Goal: Task Accomplishment & Management: Manage account settings

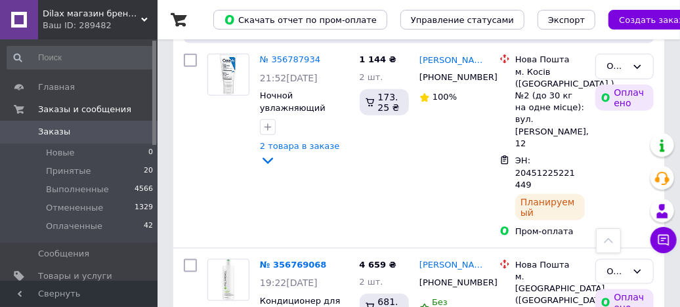
scroll to position [765, 0]
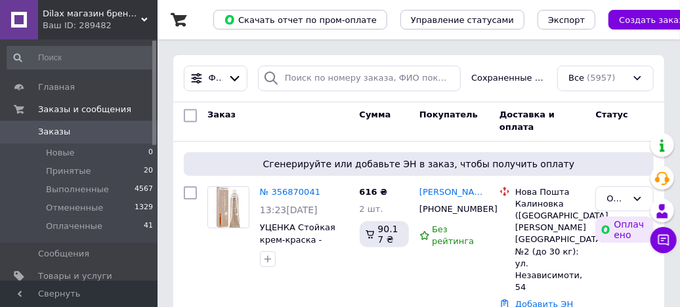
scroll to position [153, 0]
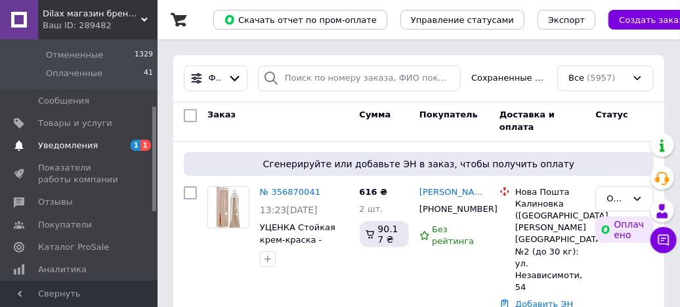
click at [56, 147] on span "Уведомления" at bounding box center [68, 146] width 60 height 12
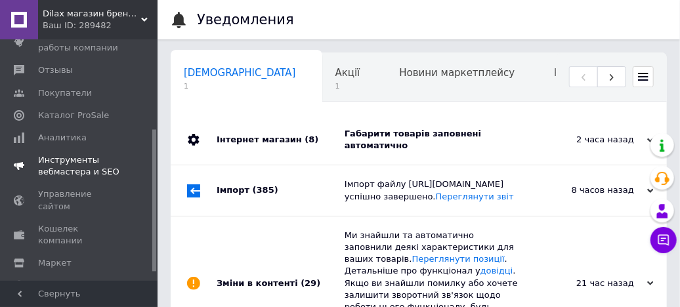
scroll to position [0, 6]
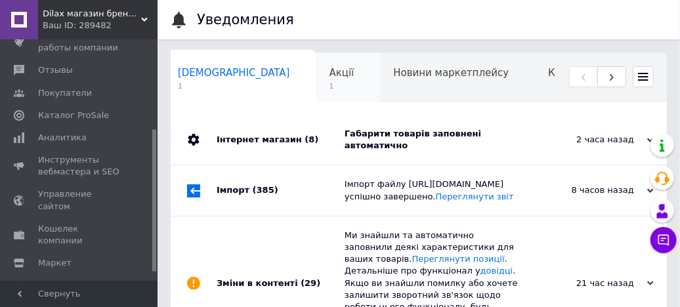
click at [329, 74] on span "Акції" at bounding box center [341, 73] width 25 height 12
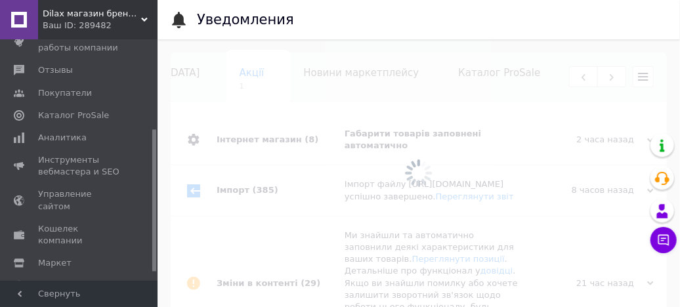
scroll to position [0, 100]
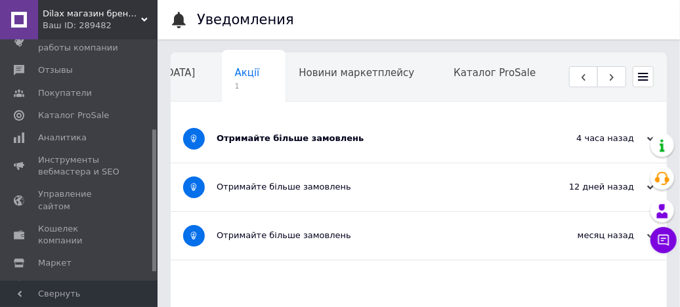
click at [305, 138] on div "Отримайте більше замовлень" at bounding box center [370, 139] width 306 height 12
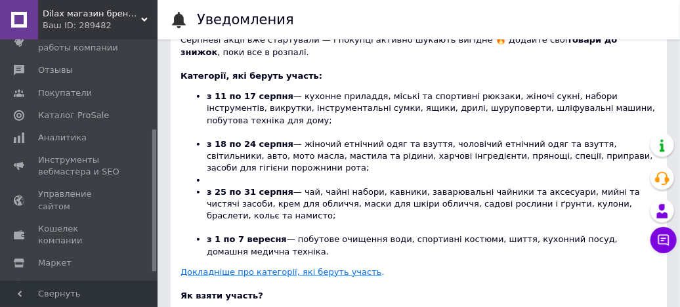
scroll to position [459, 0]
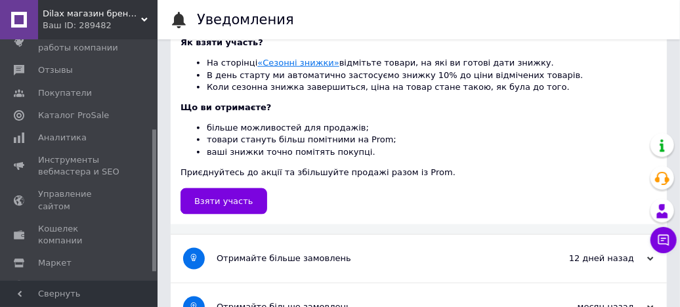
scroll to position [0, 6]
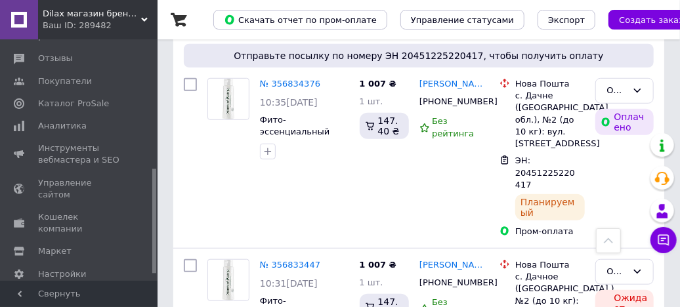
scroll to position [459, 0]
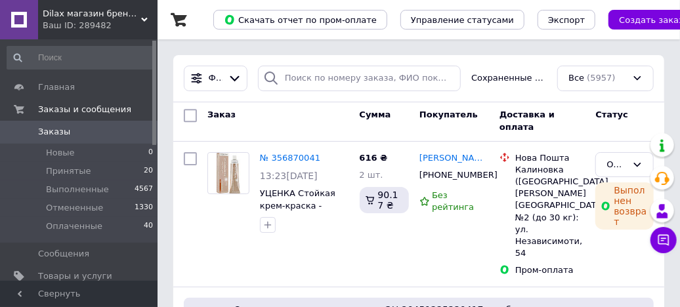
scroll to position [153, 0]
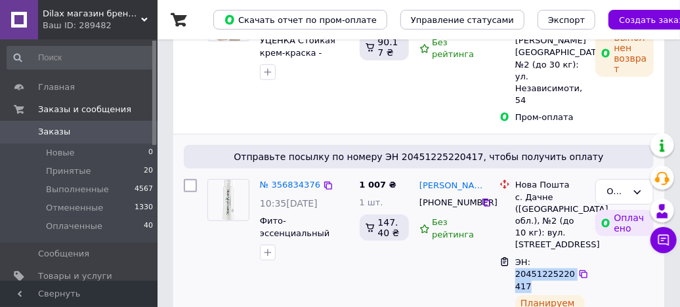
drag, startPoint x: 527, startPoint y: 247, endPoint x: 512, endPoint y: 240, distance: 16.7
click at [513, 254] on div "ЭН: 20451225220417 Планируемый" at bounding box center [550, 289] width 75 height 71
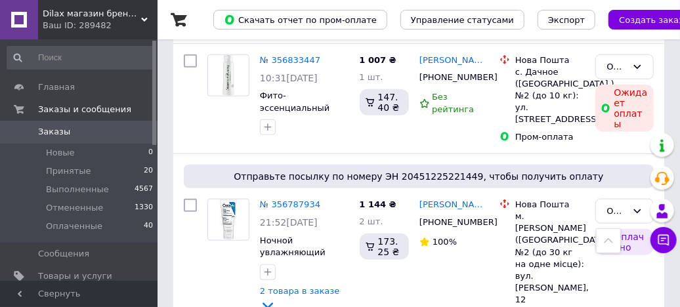
scroll to position [612, 0]
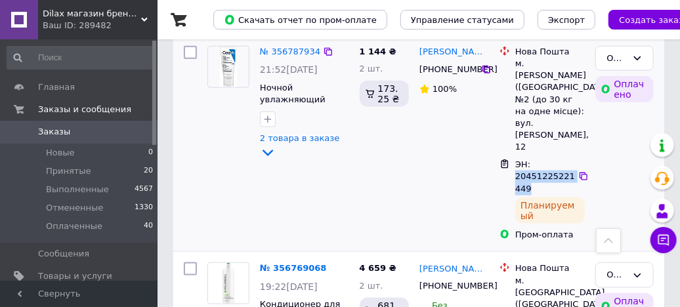
drag, startPoint x: 524, startPoint y: 122, endPoint x: 514, endPoint y: 110, distance: 15.4
click at [514, 158] on div "ЭН: 20451225221449" at bounding box center [545, 177] width 63 height 39
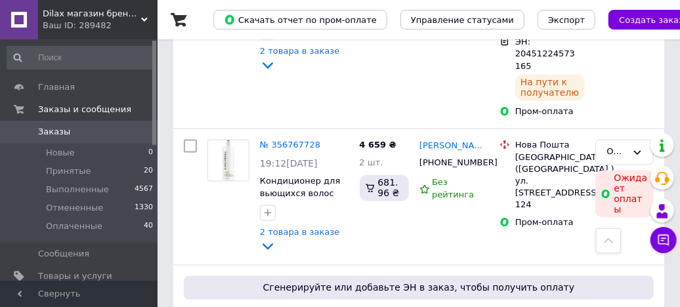
scroll to position [919, 0]
